Goal: Task Accomplishment & Management: Manage account settings

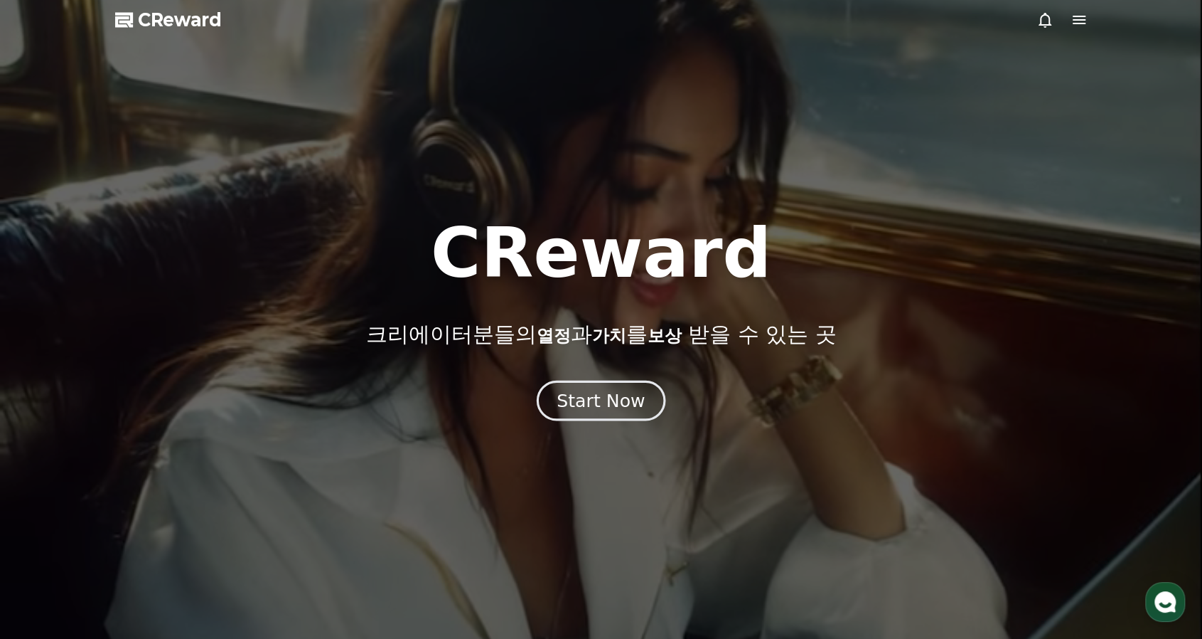
click at [643, 408] on button "Start Now" at bounding box center [601, 400] width 129 height 41
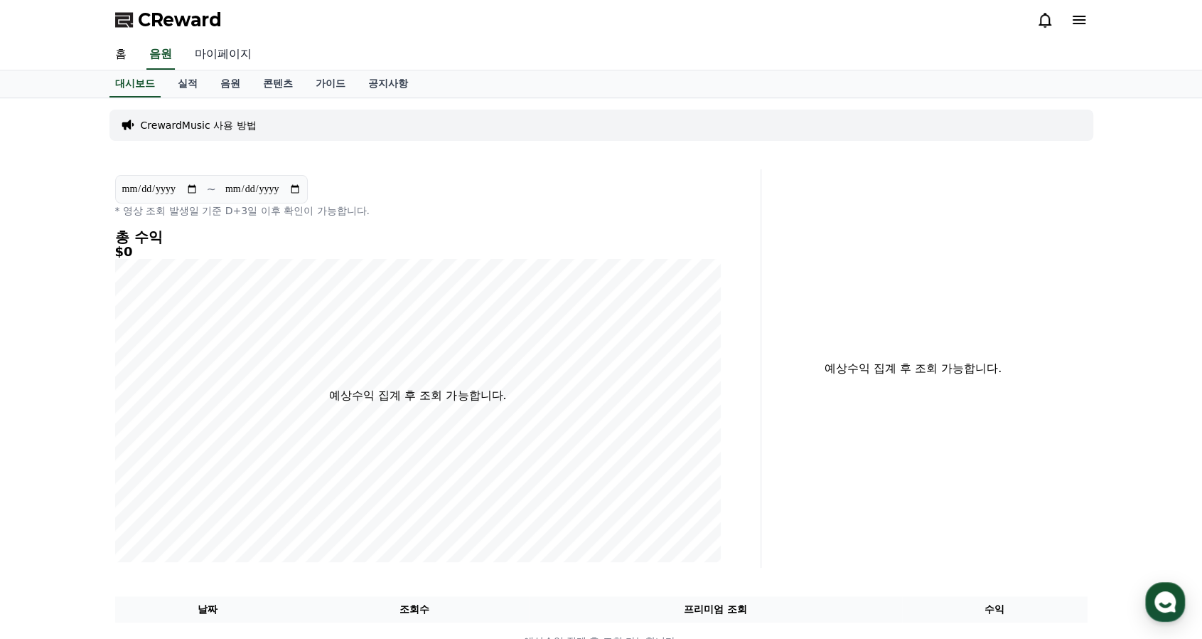
click at [229, 50] on link "마이페이지" at bounding box center [223, 55] width 80 height 30
select select "**********"
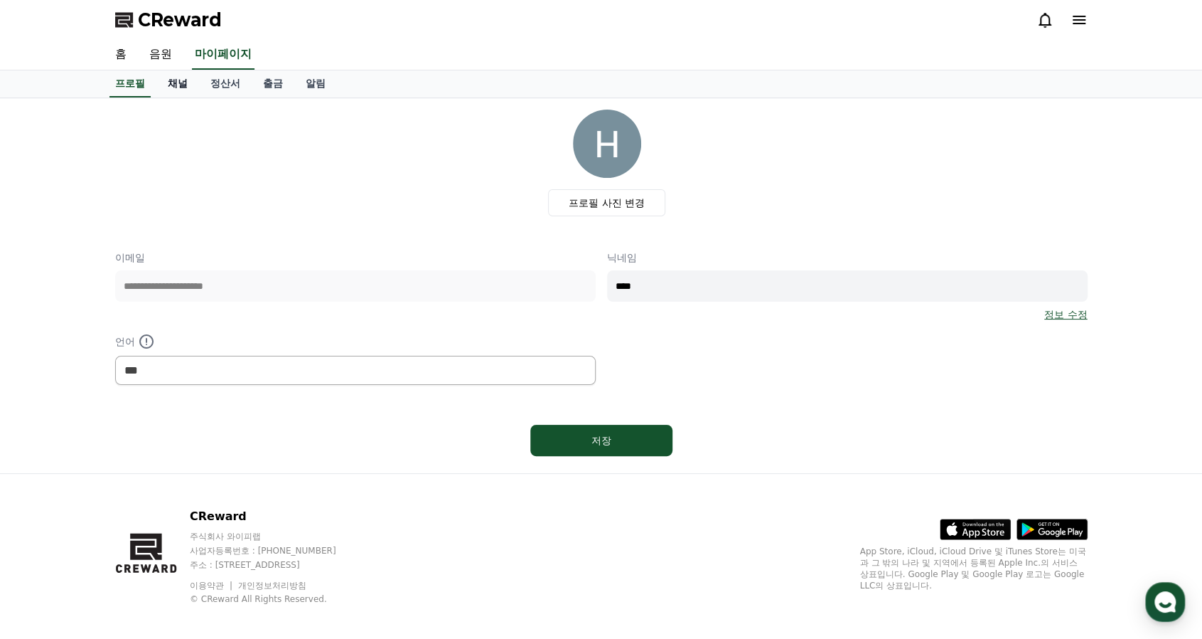
click at [182, 85] on link "채널" at bounding box center [177, 83] width 43 height 27
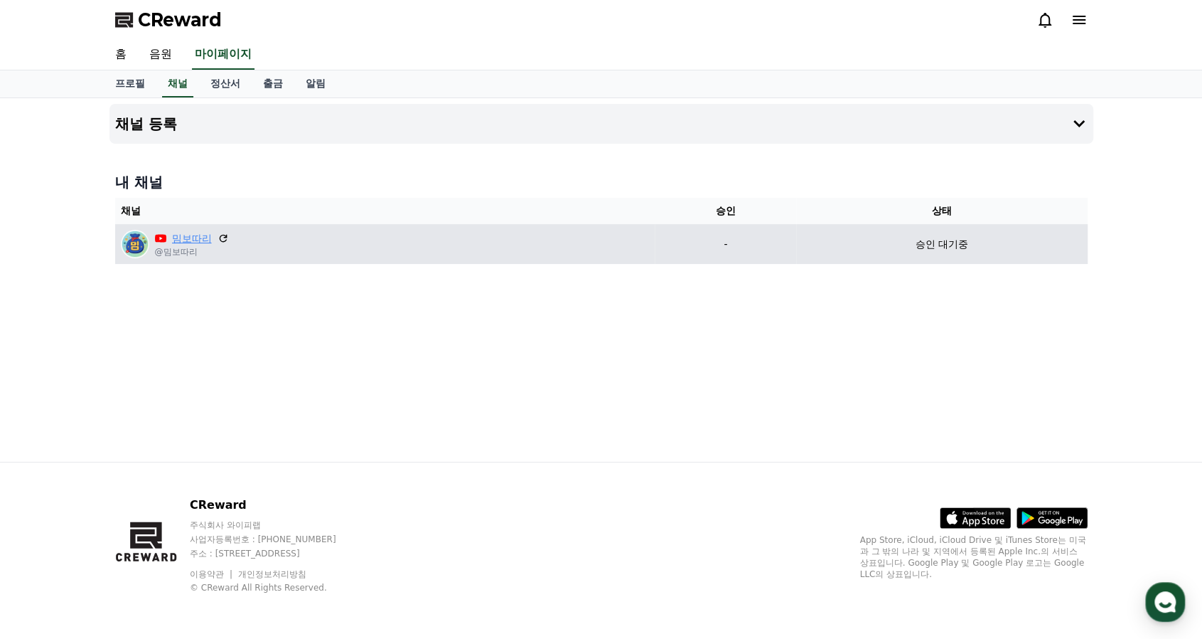
click at [191, 240] on link "밈보따리" at bounding box center [192, 238] width 40 height 15
click at [222, 239] on icon at bounding box center [223, 238] width 13 height 13
